Goal: Find specific page/section: Find specific page/section

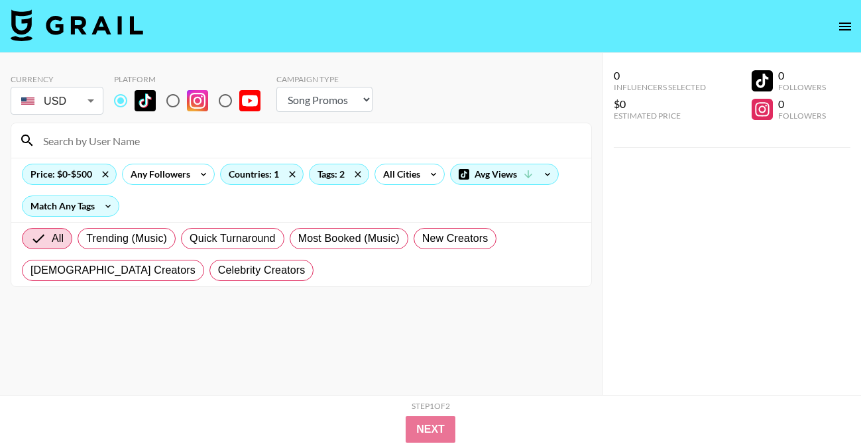
select select "Song"
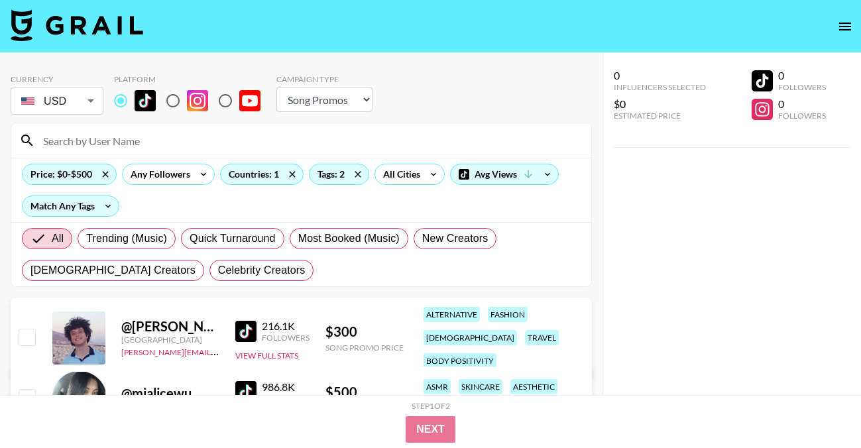
click at [129, 149] on input at bounding box center [309, 140] width 548 height 21
click at [346, 171] on div "Tags: 2" at bounding box center [339, 174] width 59 height 20
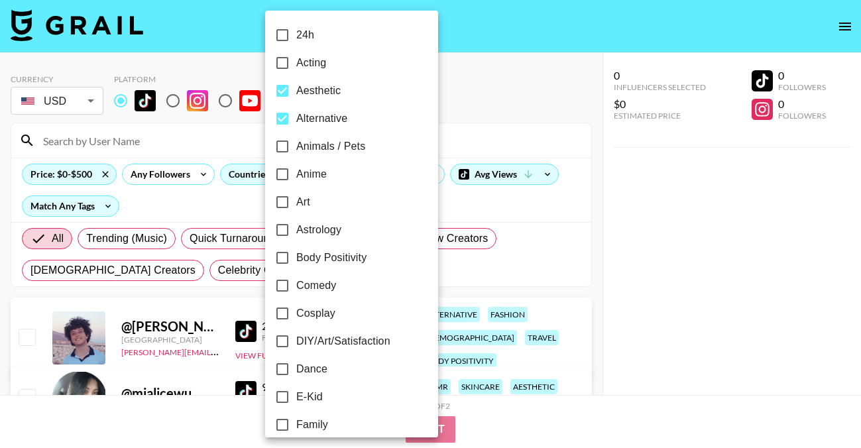
click at [473, 111] on div at bounding box center [430, 224] width 861 height 448
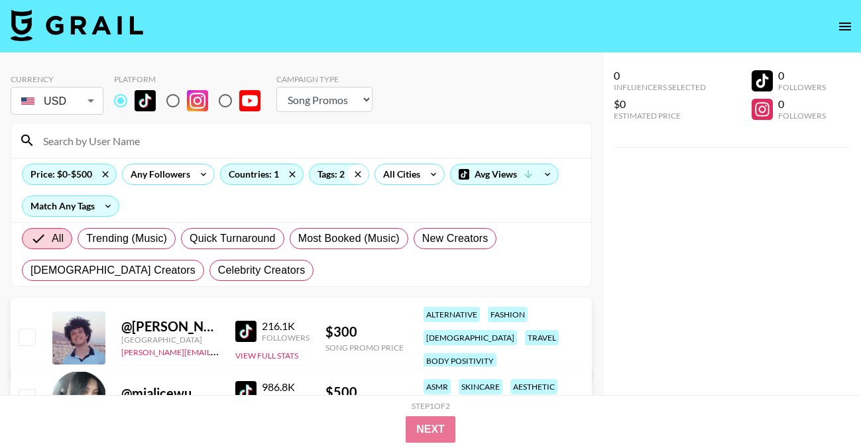
click at [362, 170] on icon at bounding box center [358, 174] width 21 height 20
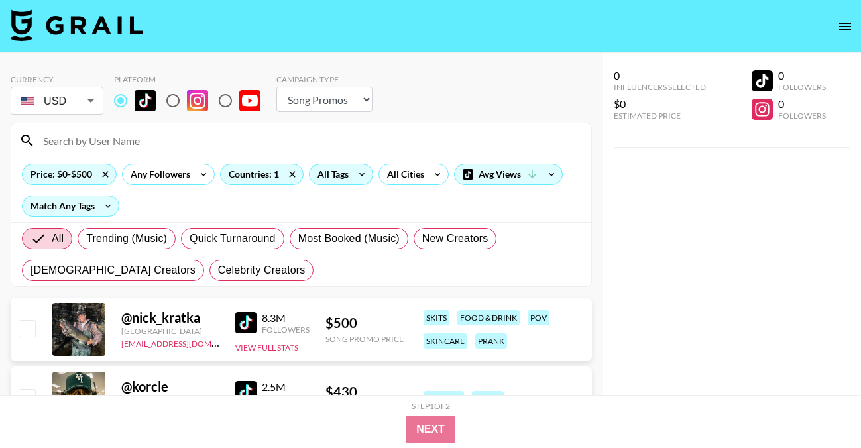
click at [245, 139] on input at bounding box center [309, 140] width 548 height 21
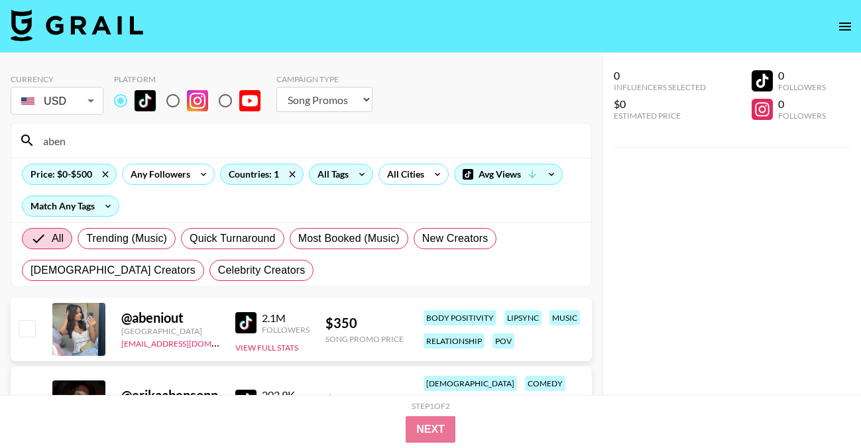
type input "aben"
click at [248, 323] on img at bounding box center [245, 322] width 21 height 21
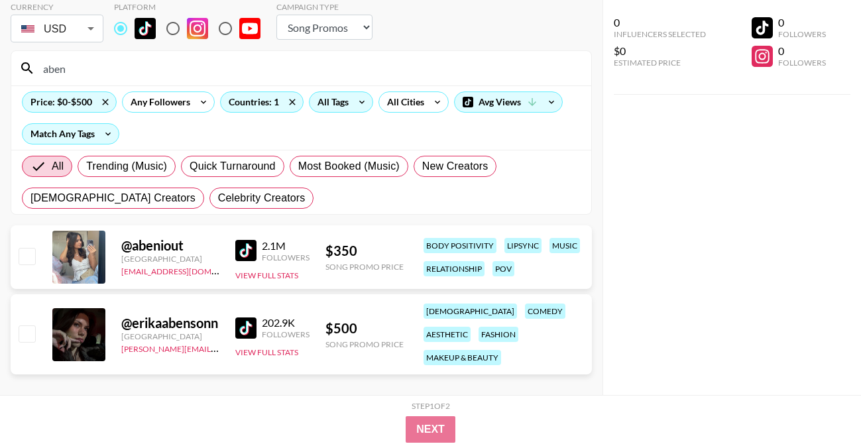
click at [237, 328] on img at bounding box center [245, 328] width 21 height 21
drag, startPoint x: 76, startPoint y: 64, endPoint x: -7, endPoint y: 64, distance: 82.2
click at [0, 64] on html "Currency USD USD ​ Platform Campaign Type Choose Type... Song Promos Brand Prom…" at bounding box center [430, 188] width 861 height 521
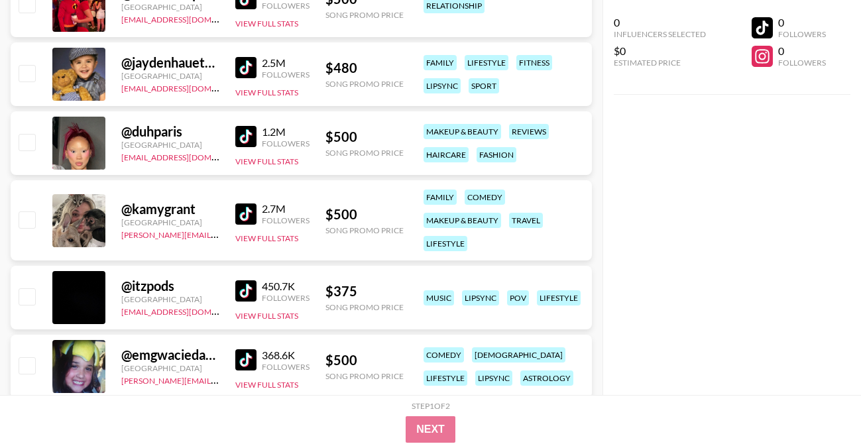
scroll to position [1699, 0]
